Goal: Information Seeking & Learning: Learn about a topic

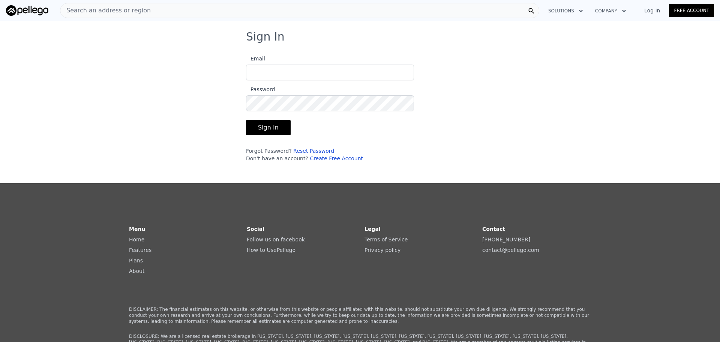
type input "[DOMAIN_NAME][EMAIL_ADDRESS][DOMAIN_NAME]"
click at [264, 127] on button "Sign In" at bounding box center [268, 127] width 45 height 15
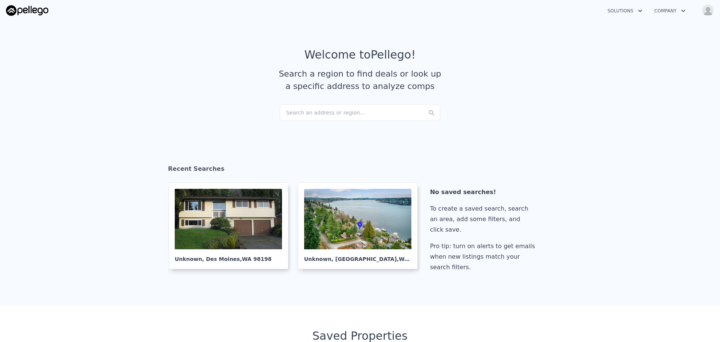
click at [305, 112] on div "Search an address or region..." at bounding box center [360, 112] width 161 height 17
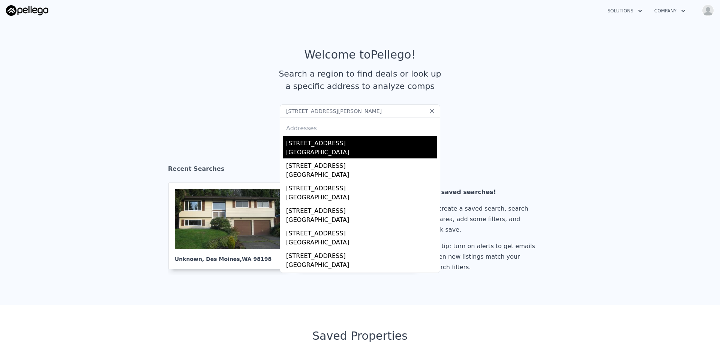
type input "[STREET_ADDRESS][PERSON_NAME]"
click at [303, 140] on div "[STREET_ADDRESS]" at bounding box center [361, 142] width 151 height 12
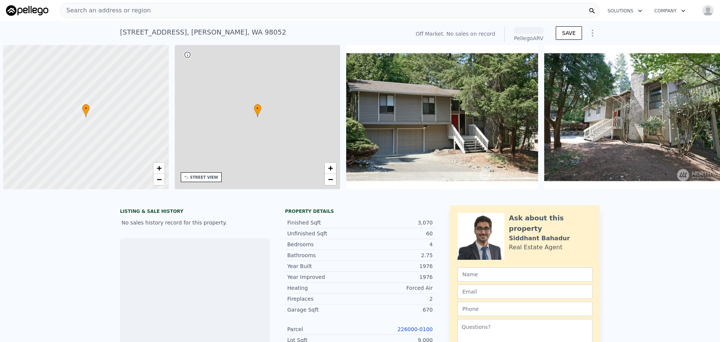
scroll to position [0, 3]
